Goal: Find contact information: Find contact information

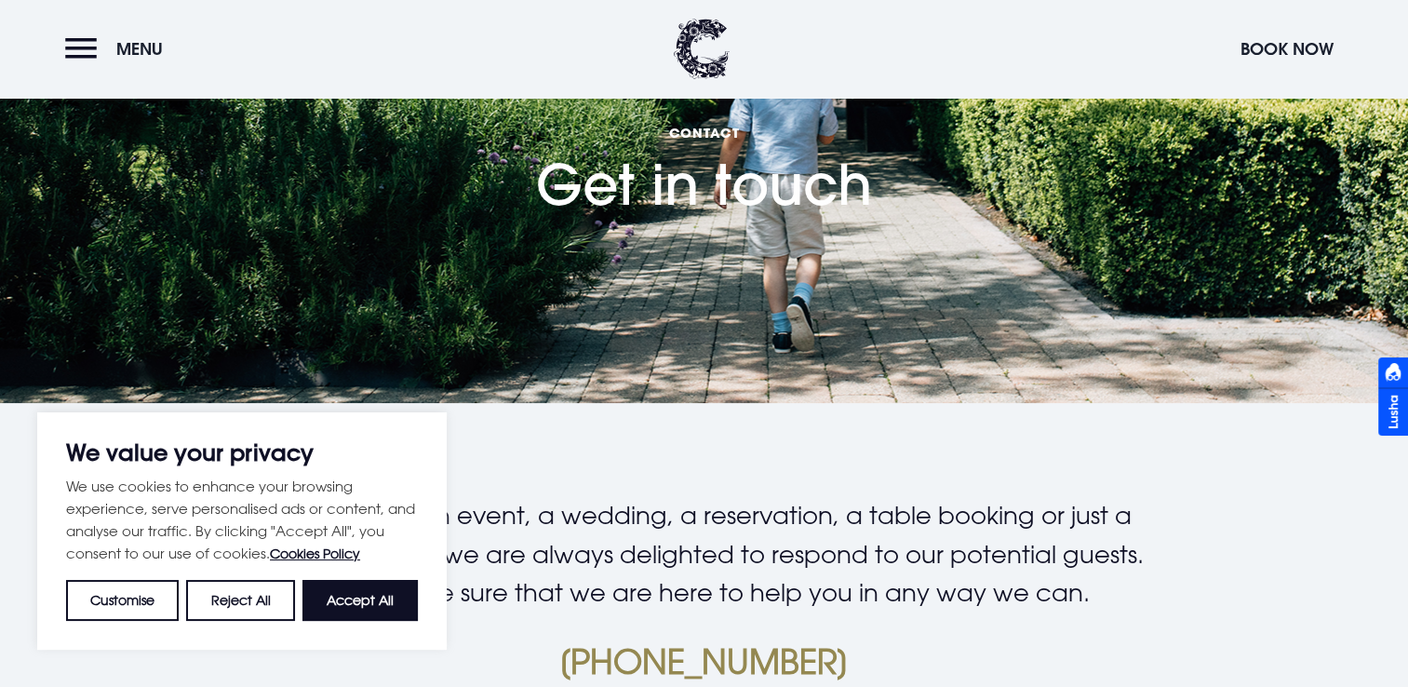
scroll to position [186, 0]
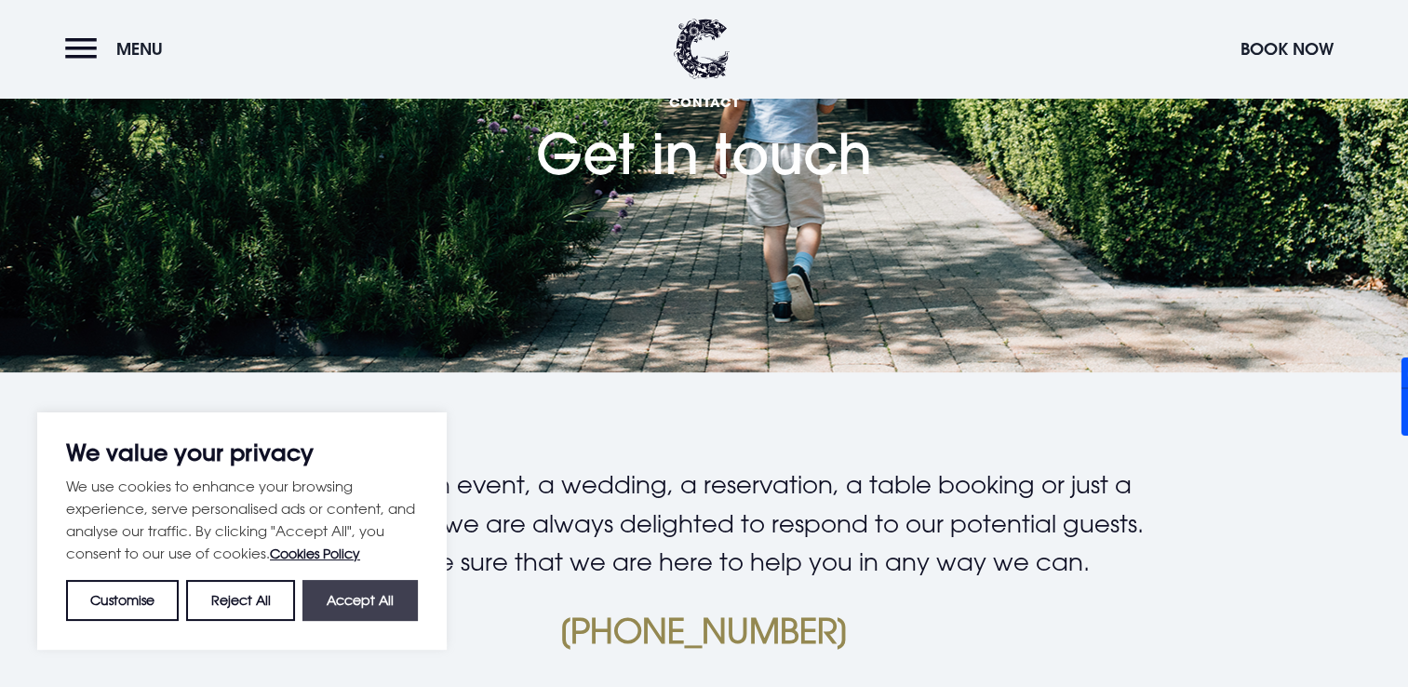
click at [330, 616] on button "Accept All" at bounding box center [359, 600] width 115 height 41
checkbox input "true"
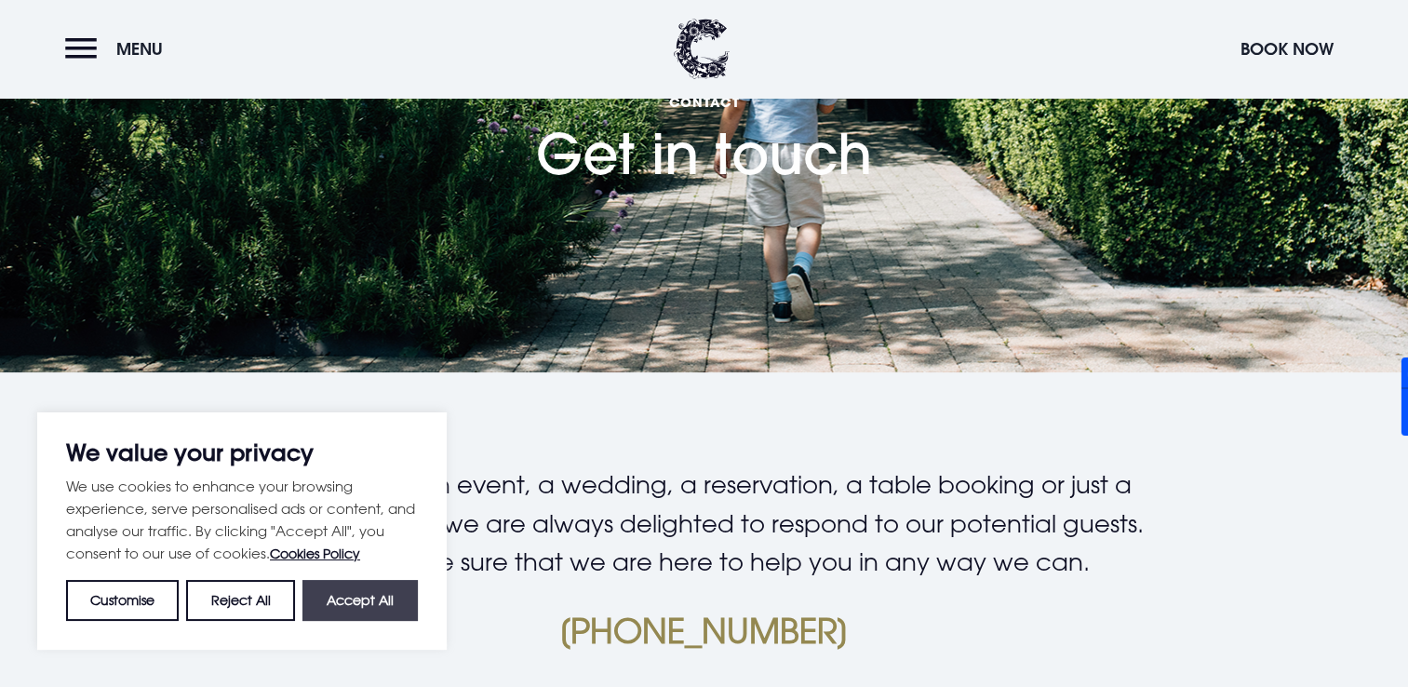
checkbox input "true"
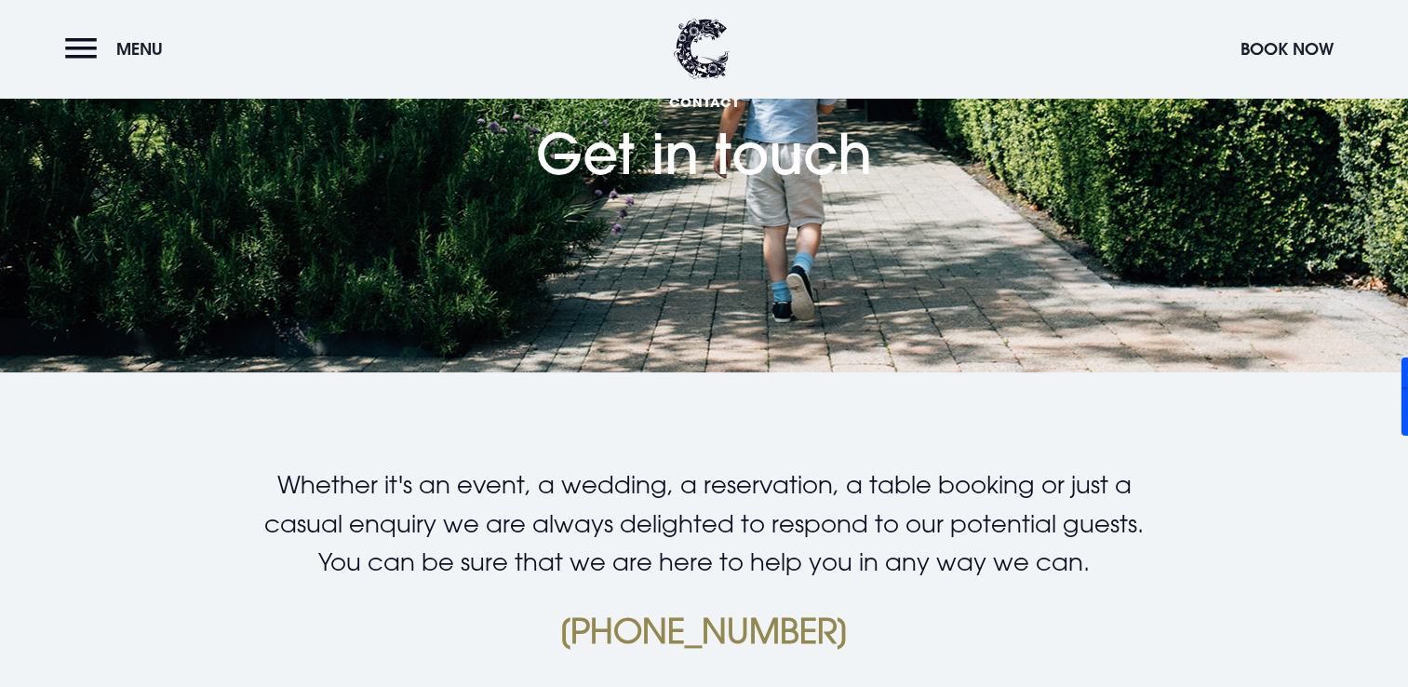
drag, startPoint x: 882, startPoint y: 629, endPoint x: 538, endPoint y: 641, distance: 344.4
click at [538, 641] on p "[PHONE_NUMBER]" at bounding box center [703, 630] width 886 height 45
drag, startPoint x: 538, startPoint y: 641, endPoint x: 605, endPoint y: 626, distance: 68.6
copy link "[PHONE_NUMBER]"
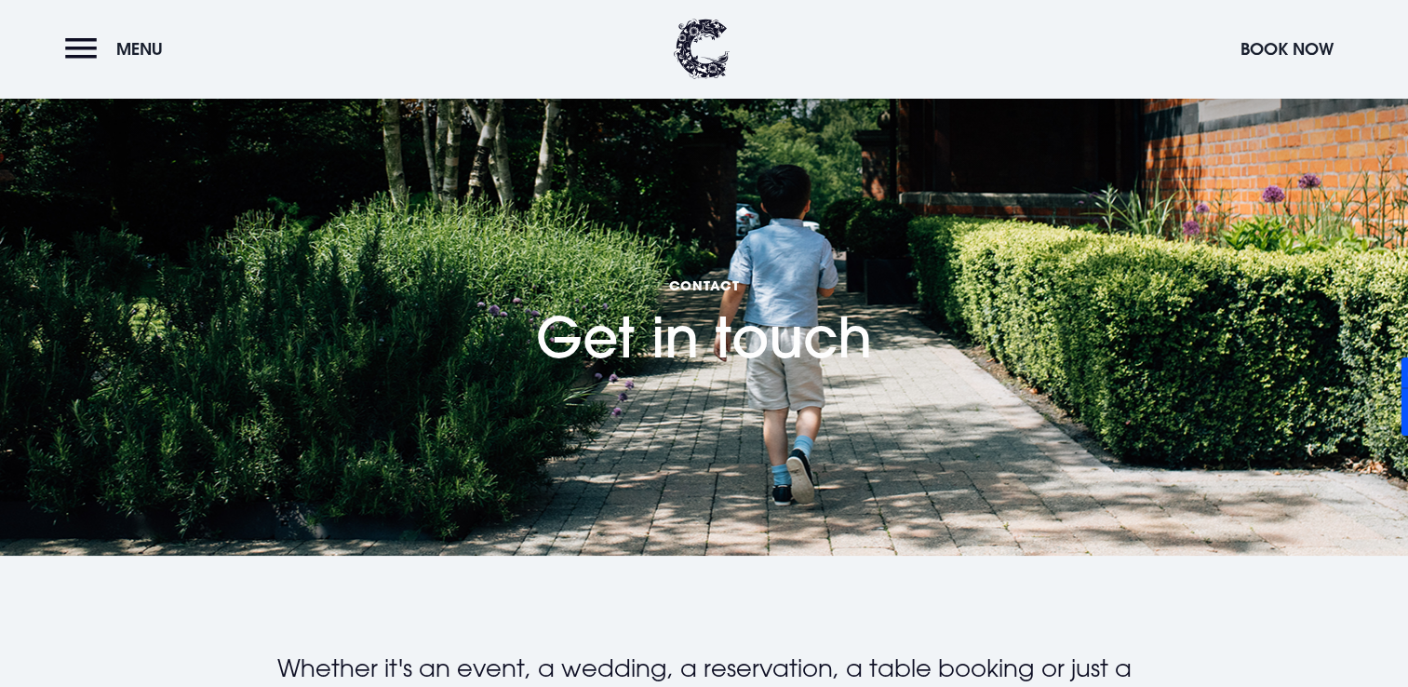
scroll to position [0, 0]
